Goal: Information Seeking & Learning: Learn about a topic

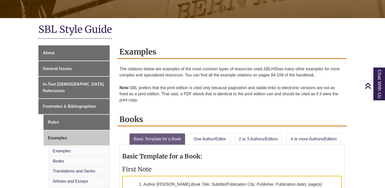
scroll to position [90, 0]
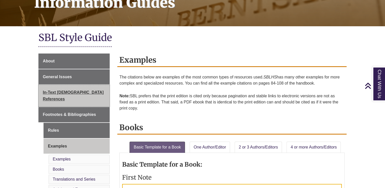
click at [79, 92] on span "In-Text [DEMOGRAPHIC_DATA] References" at bounding box center [73, 95] width 61 height 11
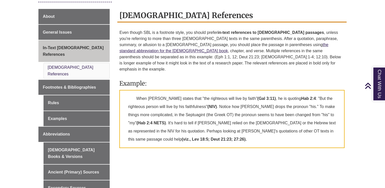
scroll to position [129, 0]
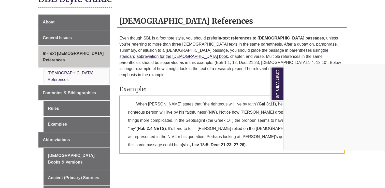
click at [75, 141] on div "Chat With Us" at bounding box center [192, 94] width 385 height 188
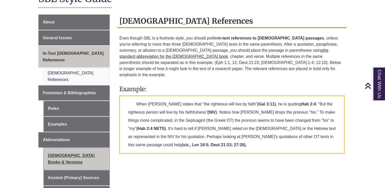
click at [81, 148] on link "[DEMOGRAPHIC_DATA] Books & Versions" at bounding box center [77, 159] width 66 height 22
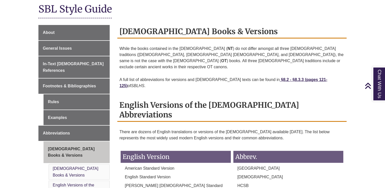
scroll to position [128, 0]
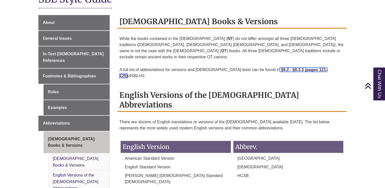
click at [269, 67] on strong "§8.2 - §8.3.3 (pages 121-125)" at bounding box center [223, 72] width 208 height 10
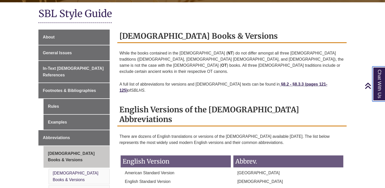
scroll to position [107, 0]
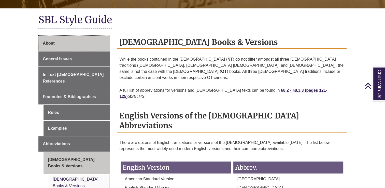
click at [48, 40] on link "About" at bounding box center [73, 43] width 71 height 15
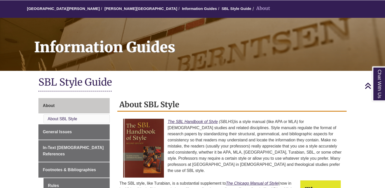
scroll to position [19, 0]
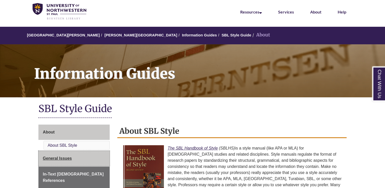
click at [65, 155] on link "General Issues" at bounding box center [73, 158] width 71 height 15
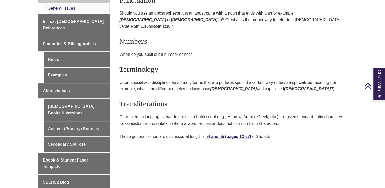
scroll to position [172, 0]
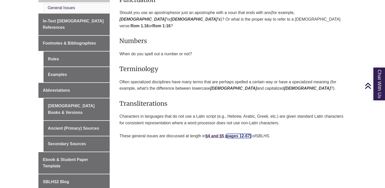
click at [238, 134] on link "pages 12-67)" at bounding box center [239, 136] width 25 height 4
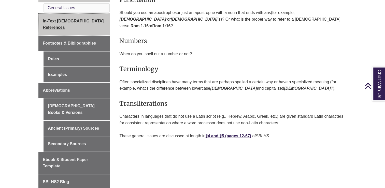
click at [45, 22] on span "In-Text [DEMOGRAPHIC_DATA] References" at bounding box center [73, 24] width 61 height 11
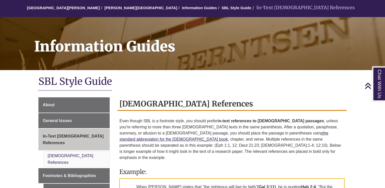
scroll to position [40, 0]
